Goal: Task Accomplishment & Management: Use online tool/utility

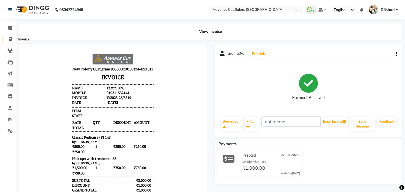
drag, startPoint x: 11, startPoint y: 38, endPoint x: 27, endPoint y: 44, distance: 17.5
click at [11, 37] on icon at bounding box center [10, 39] width 3 height 4
select select "service"
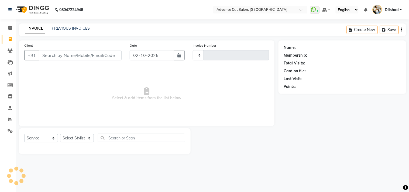
type input "6320"
select select "922"
click at [47, 55] on input "Client" at bounding box center [80, 55] width 83 height 10
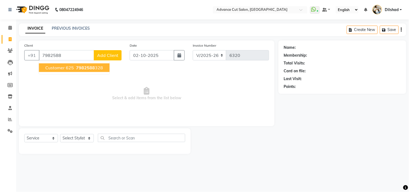
click at [61, 67] on span "Customer 625" at bounding box center [59, 67] width 29 height 5
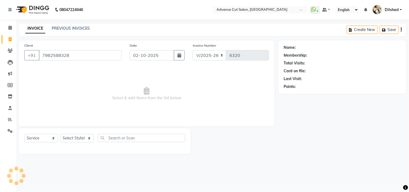
type input "7982588328"
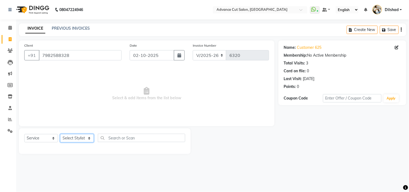
click at [70, 139] on select "Select Stylist [PERSON_NAME] [PERSON_NAME] [PERSON_NAME] [PERSON_NAME] [PERSON_…" at bounding box center [77, 138] width 34 height 8
select select "87863"
click at [60, 134] on select "Select Stylist [PERSON_NAME] [PERSON_NAME] [PERSON_NAME] [PERSON_NAME] [PERSON_…" at bounding box center [77, 138] width 34 height 8
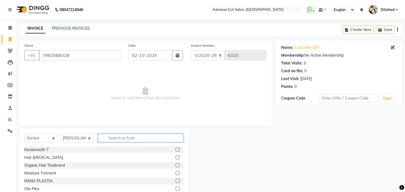
click at [112, 136] on input "text" at bounding box center [140, 138] width 85 height 8
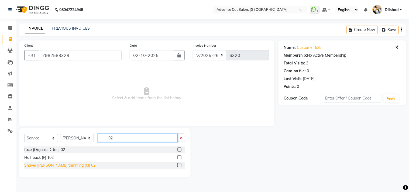
type input "02"
click at [61, 165] on div "Shave/ [PERSON_NAME] trimming (M) 02" at bounding box center [59, 166] width 71 height 6
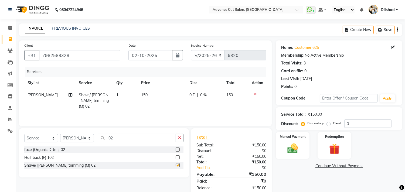
checkbox input "false"
click at [76, 140] on select "Select Stylist [PERSON_NAME] [PERSON_NAME] [PERSON_NAME] [PERSON_NAME] [PERSON_…" at bounding box center [77, 138] width 34 height 8
select select "25769"
click at [60, 134] on select "Select Stylist [PERSON_NAME] [PERSON_NAME] [PERSON_NAME] [PERSON_NAME] [PERSON_…" at bounding box center [77, 138] width 34 height 8
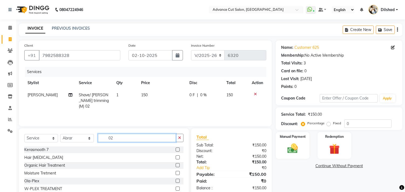
click at [125, 137] on input "02" at bounding box center [137, 138] width 78 height 8
type input "02"
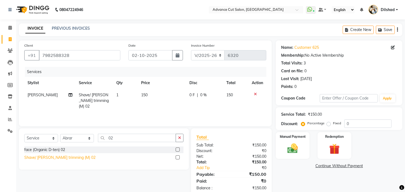
click at [47, 155] on div "Shave/ [PERSON_NAME] trimming (M) 02" at bounding box center [59, 158] width 71 height 6
checkbox input "false"
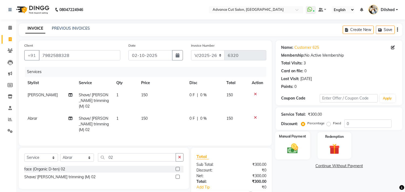
click at [299, 150] on img at bounding box center [293, 148] width 18 height 13
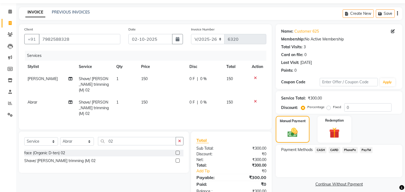
scroll to position [25, 0]
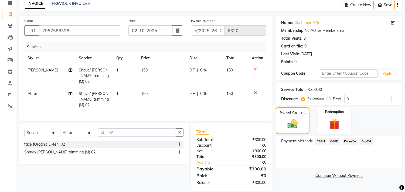
click at [325, 144] on span "CASH" at bounding box center [321, 141] width 12 height 6
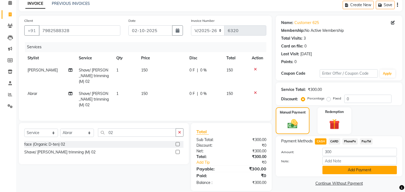
click at [343, 168] on button "Add Payment" at bounding box center [359, 170] width 74 height 8
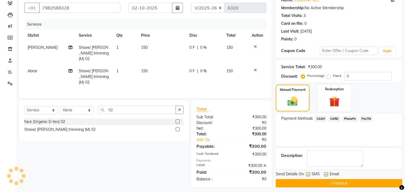
scroll to position [50, 0]
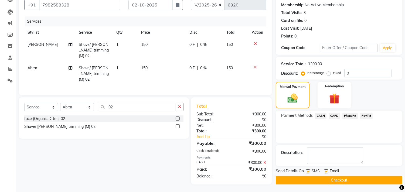
click at [328, 178] on button "Checkout" at bounding box center [339, 180] width 126 height 8
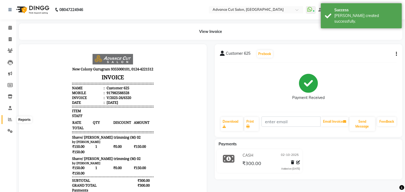
click at [11, 118] on icon at bounding box center [10, 119] width 4 height 4
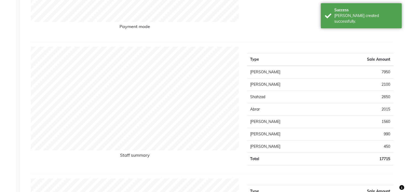
scroll to position [180, 0]
